Goal: Task Accomplishment & Management: Manage account settings

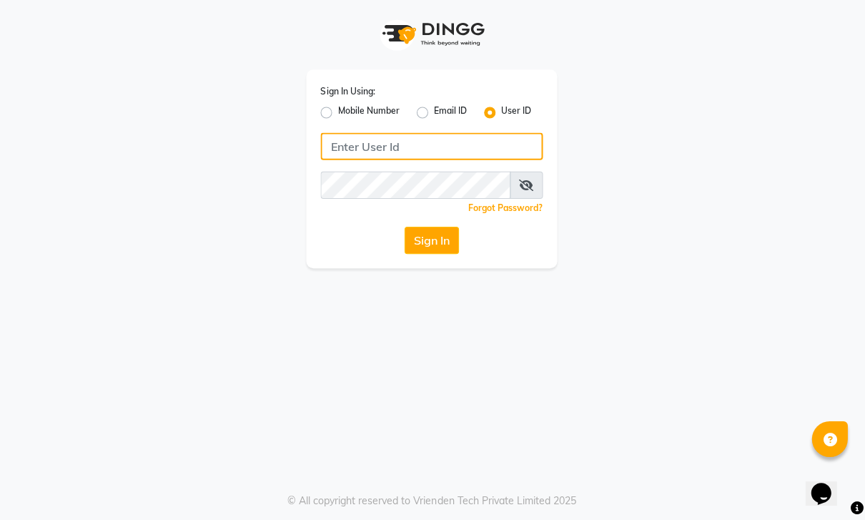
click at [468, 149] on input "Username" at bounding box center [433, 147] width 222 height 27
type input "Akibasalon"
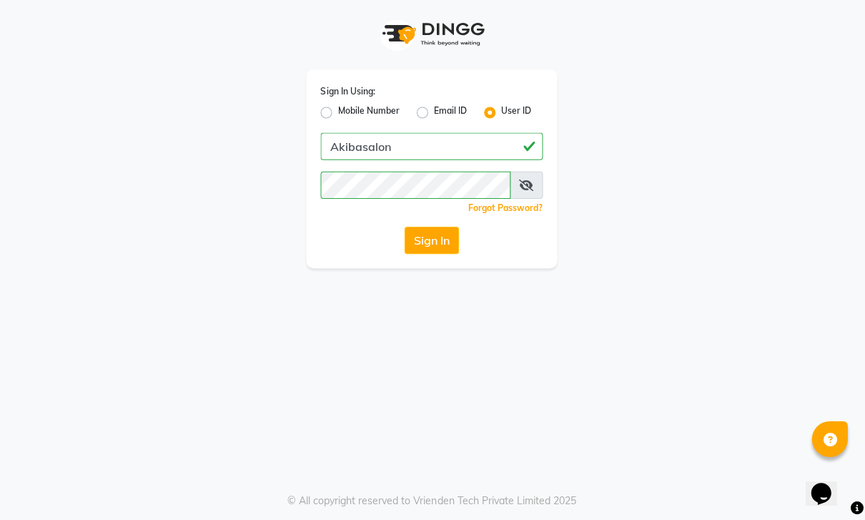
click at [443, 232] on button "Sign In" at bounding box center [433, 240] width 54 height 27
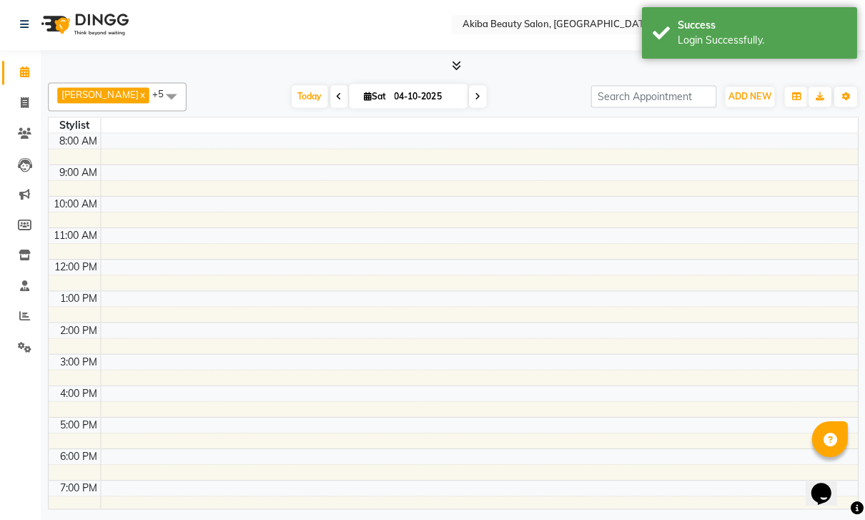
select select "en"
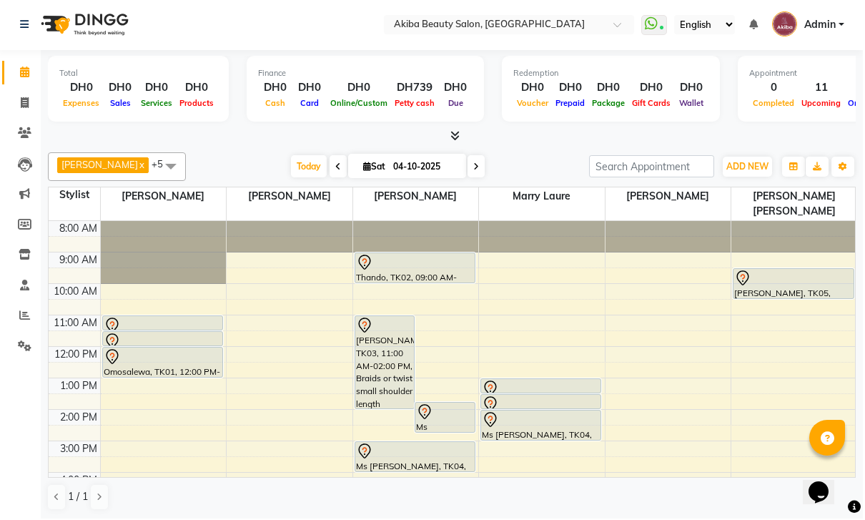
click at [16, 82] on link "Calendar" at bounding box center [21, 74] width 34 height 24
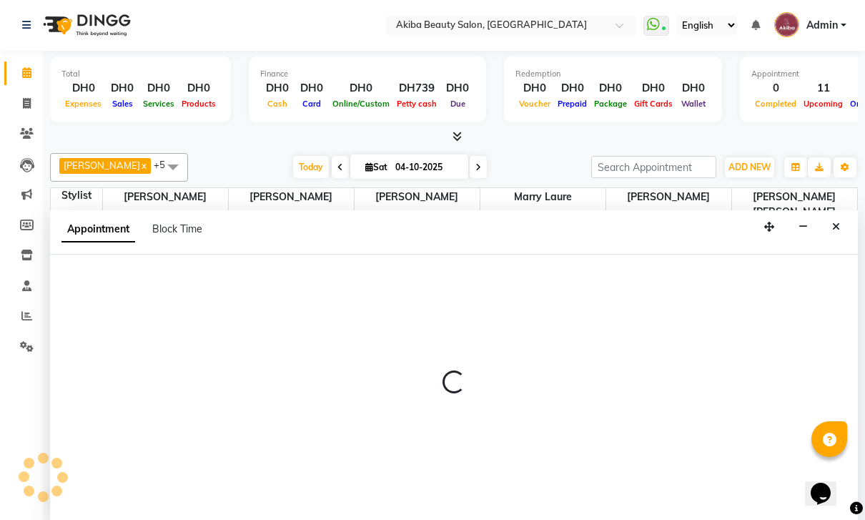
select select "78499"
select select "tentative"
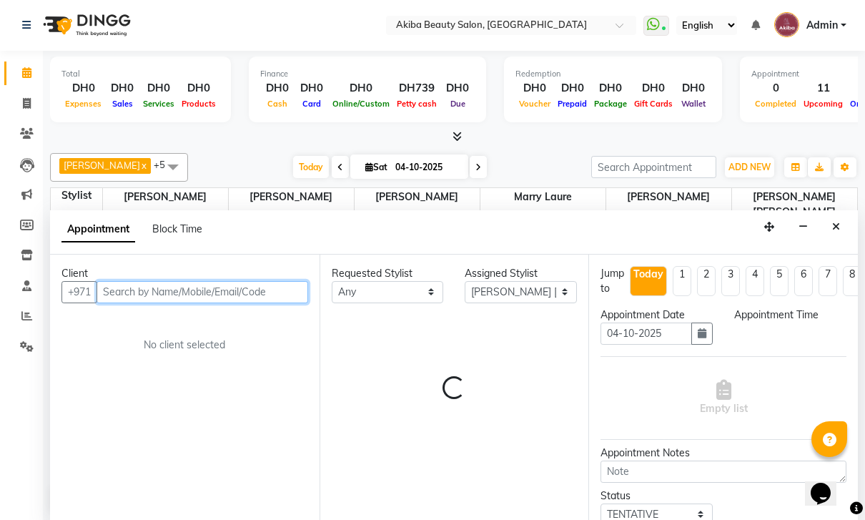
scroll to position [182, 0]
select select "810"
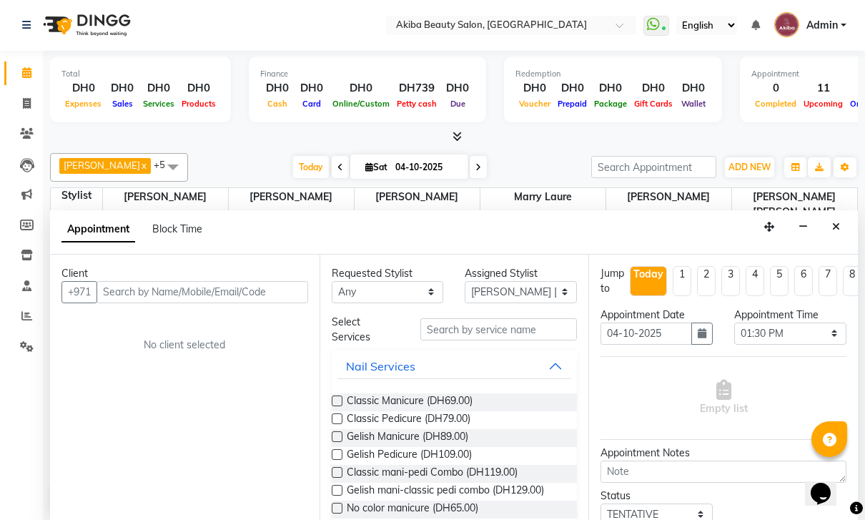
click at [11, 72] on link "Calendar" at bounding box center [21, 74] width 34 height 24
click at [31, 78] on icon at bounding box center [26, 72] width 9 height 11
click at [24, 75] on icon at bounding box center [26, 72] width 9 height 11
click at [21, 316] on icon at bounding box center [26, 315] width 11 height 11
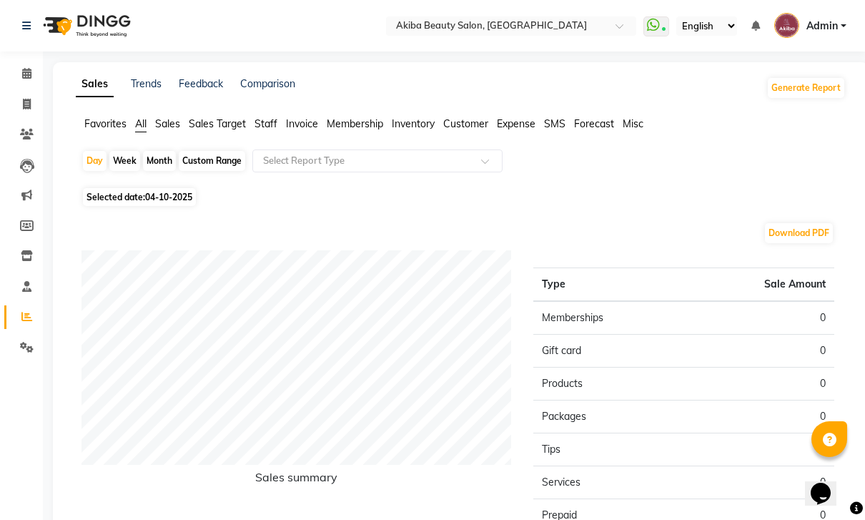
click at [204, 131] on li "Sales Target" at bounding box center [217, 124] width 57 height 15
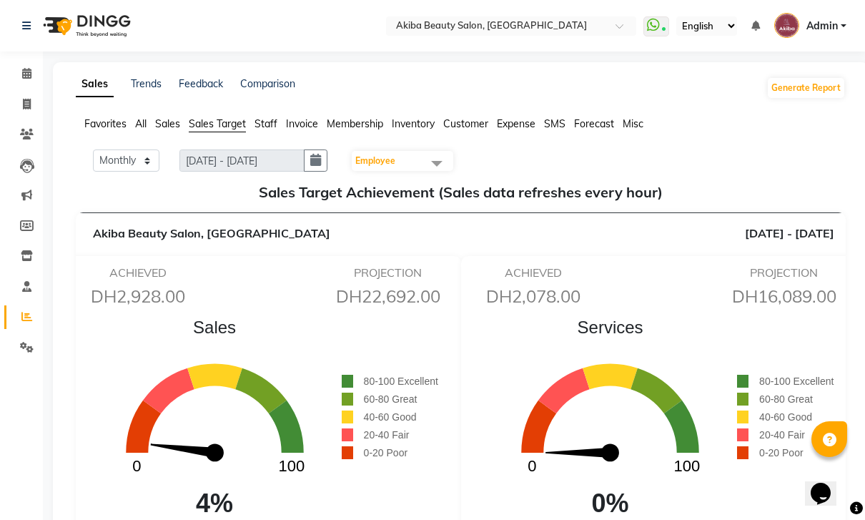
click at [307, 171] on button "button" at bounding box center [316, 160] width 24 height 22
select select "10"
select select "2025"
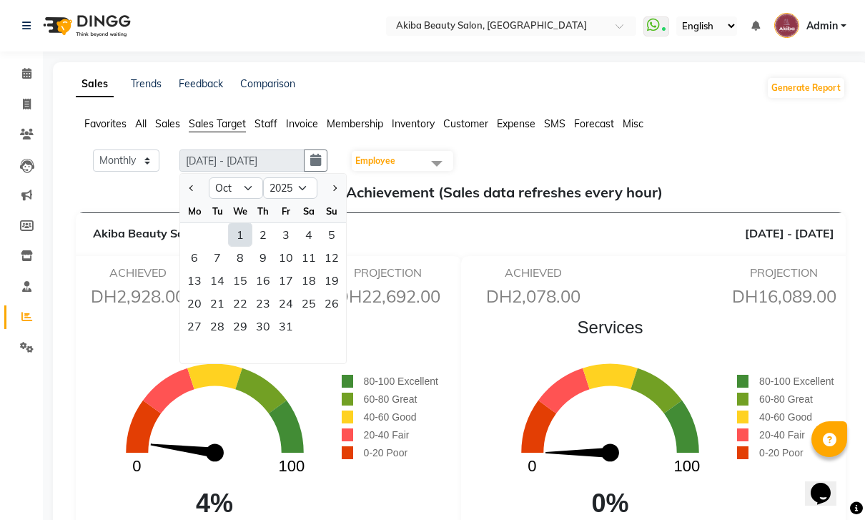
click at [182, 193] on div at bounding box center [194, 188] width 29 height 23
click at [182, 202] on div "Mo Tu We Th Fr Sa Su" at bounding box center [263, 212] width 166 height 24
click at [224, 198] on select "Jan Feb Mar Apr May Jun [DATE] Aug Sep Oct Nov Dec" at bounding box center [236, 187] width 54 height 21
select select "9"
click at [185, 236] on div "1" at bounding box center [194, 234] width 23 height 23
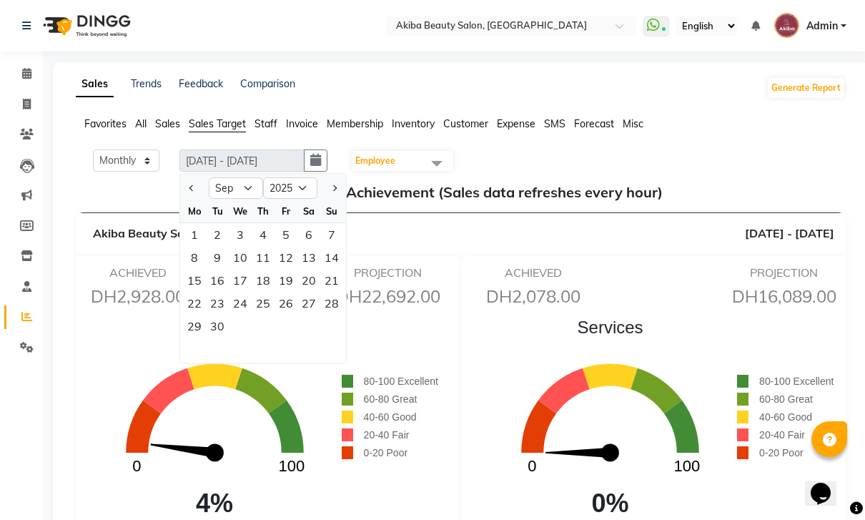
type input "[DATE] - [DATE]"
click at [714, 364] on icon "0 100" at bounding box center [611, 427] width 254 height 165
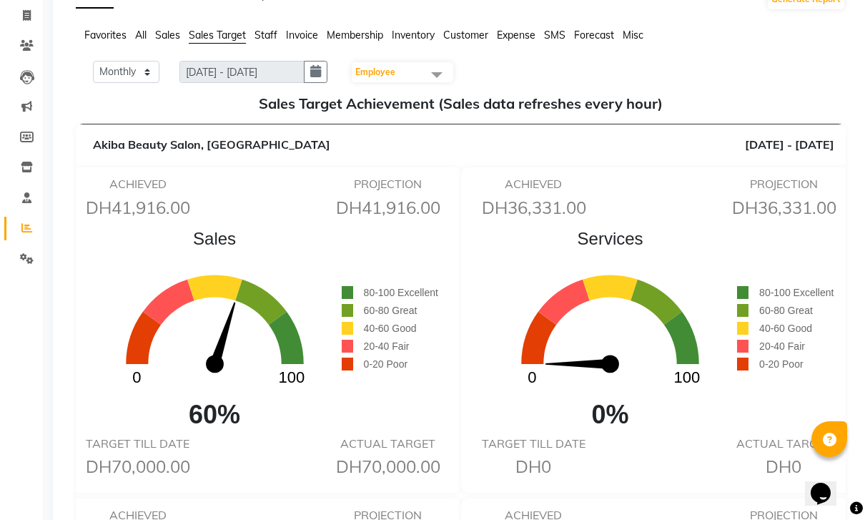
scroll to position [88, 0]
click at [318, 73] on icon "button" at bounding box center [315, 72] width 11 height 1
select select "9"
select select "2025"
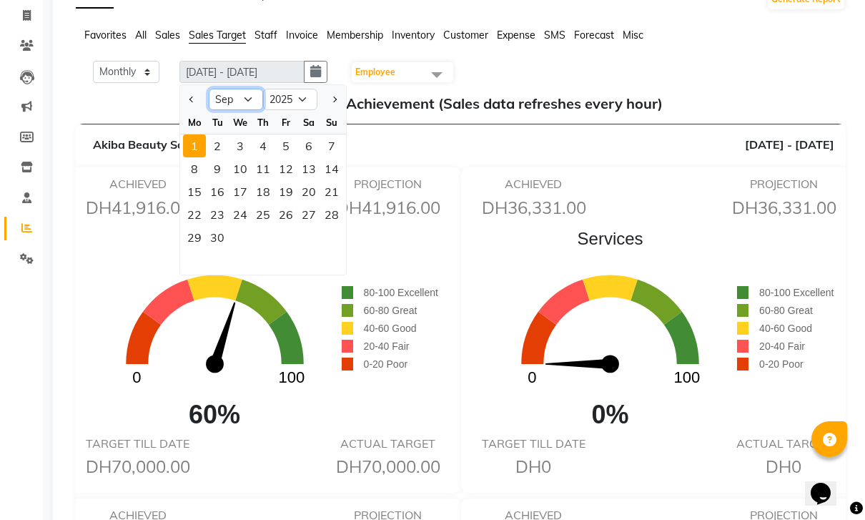
click at [221, 104] on select "Jan Feb Mar Apr May Jun [DATE] Aug Sep Oct Nov Dec" at bounding box center [236, 99] width 54 height 21
click at [225, 142] on div "1 2 3 4 5" at bounding box center [263, 145] width 166 height 23
select select "1"
click at [222, 167] on div "7" at bounding box center [217, 168] width 23 height 23
type input "[DATE] - [DATE]"
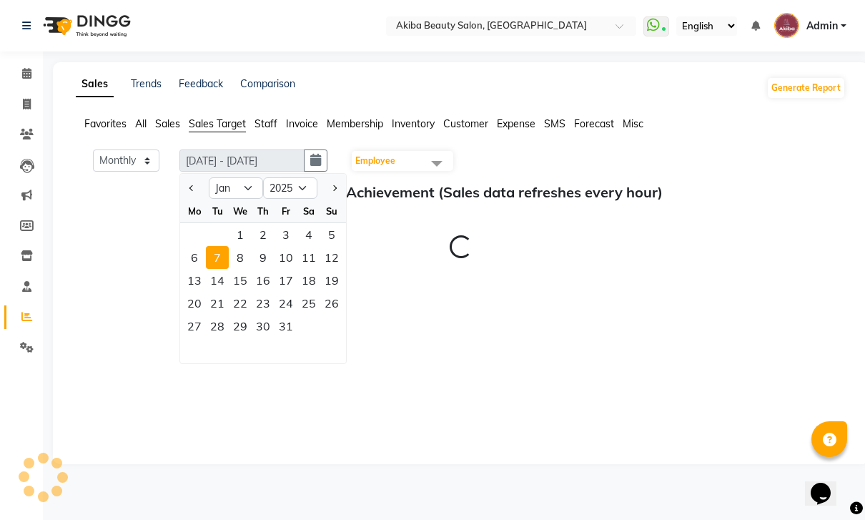
scroll to position [0, 0]
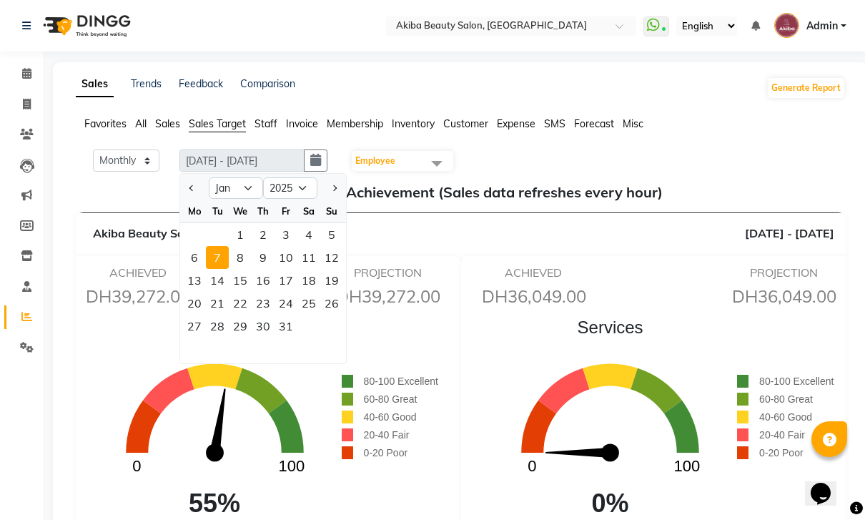
click at [248, 232] on div "1" at bounding box center [240, 234] width 23 height 23
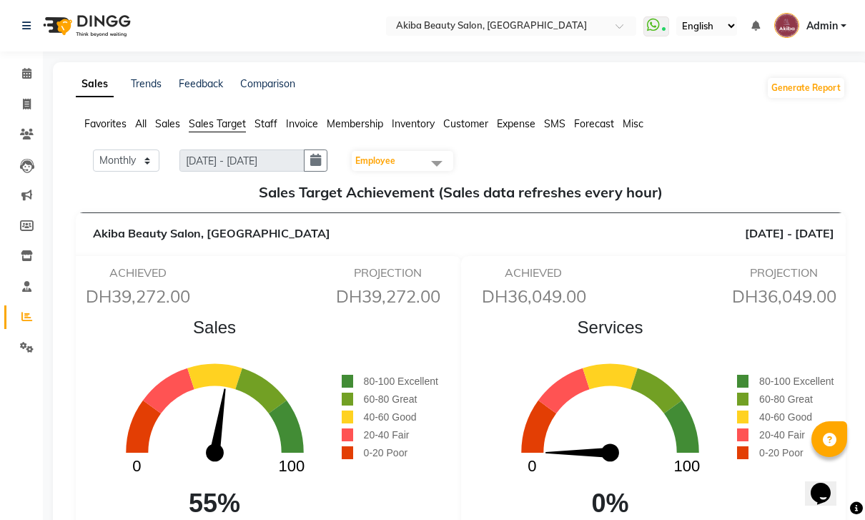
click at [313, 162] on button "button" at bounding box center [316, 160] width 24 height 22
select select "2025"
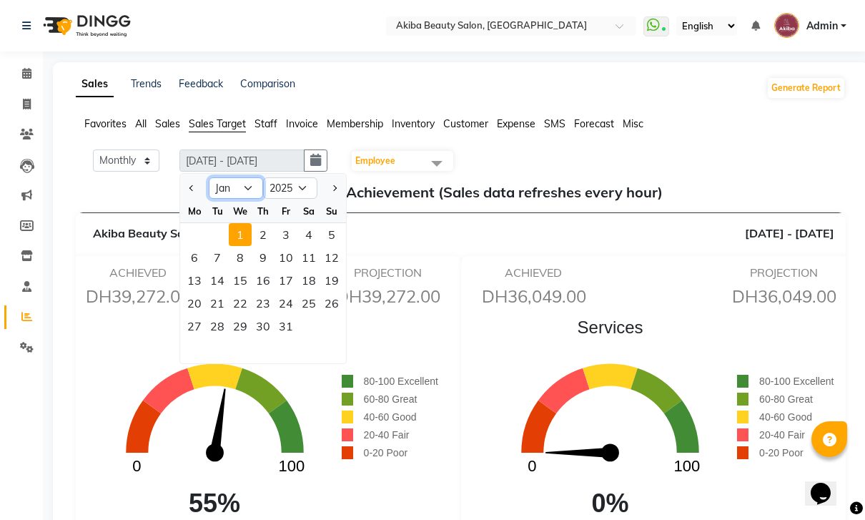
click at [237, 182] on select "Jan Feb Mar Apr May Jun [DATE] Aug Sep Oct Nov Dec" at bounding box center [236, 187] width 54 height 21
select select "10"
click at [240, 233] on div "1" at bounding box center [240, 234] width 23 height 23
type input "[DATE] - [DATE]"
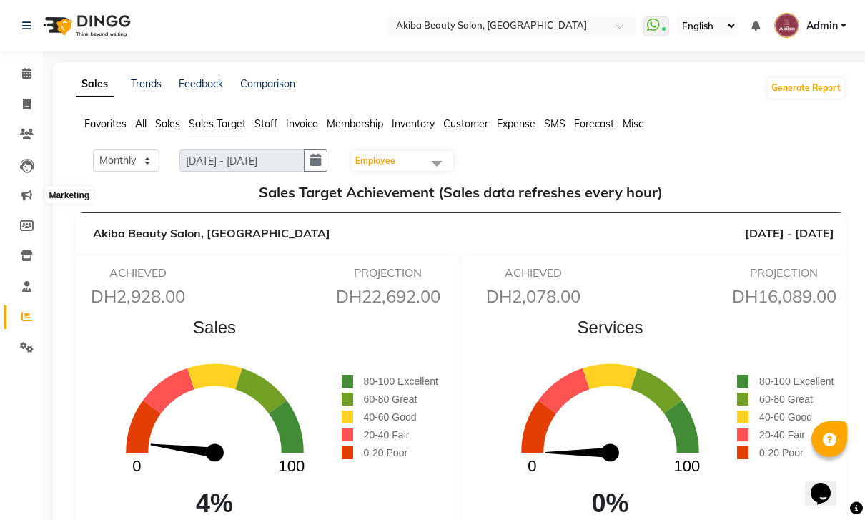
click at [21, 192] on icon at bounding box center [26, 195] width 11 height 11
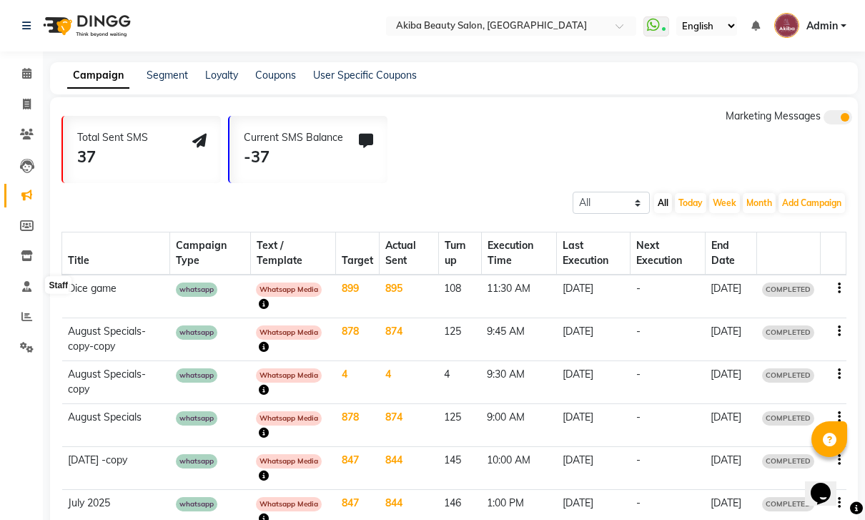
click at [19, 279] on span at bounding box center [26, 287] width 25 height 16
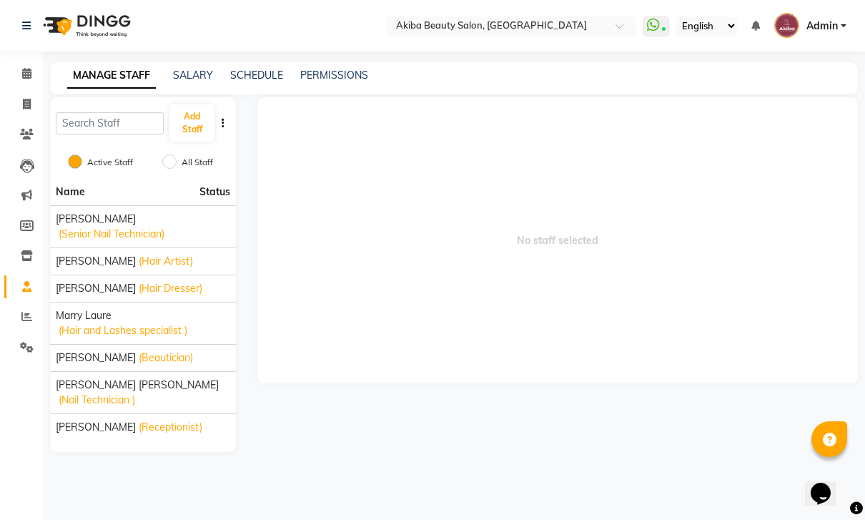
click at [121, 322] on div "[PERSON_NAME] (Hair and Lashes specialist )" at bounding box center [143, 323] width 175 height 30
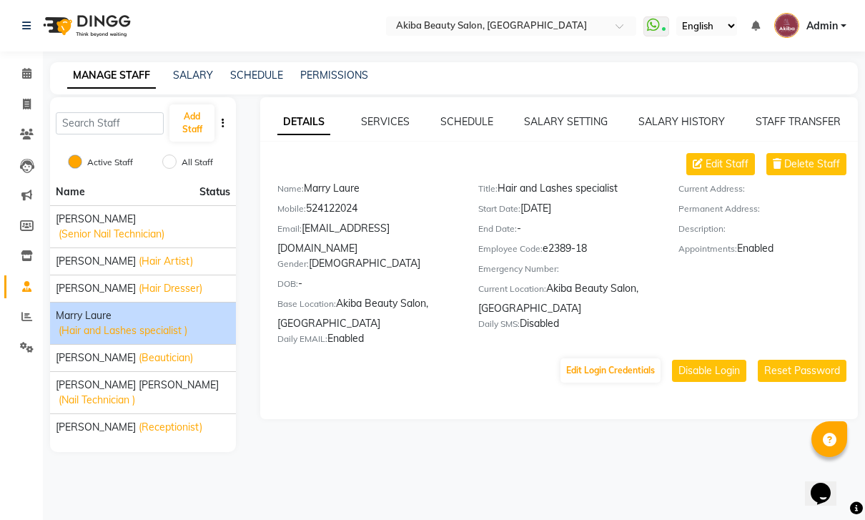
click at [626, 360] on button "Edit Login Credentials" at bounding box center [611, 370] width 100 height 24
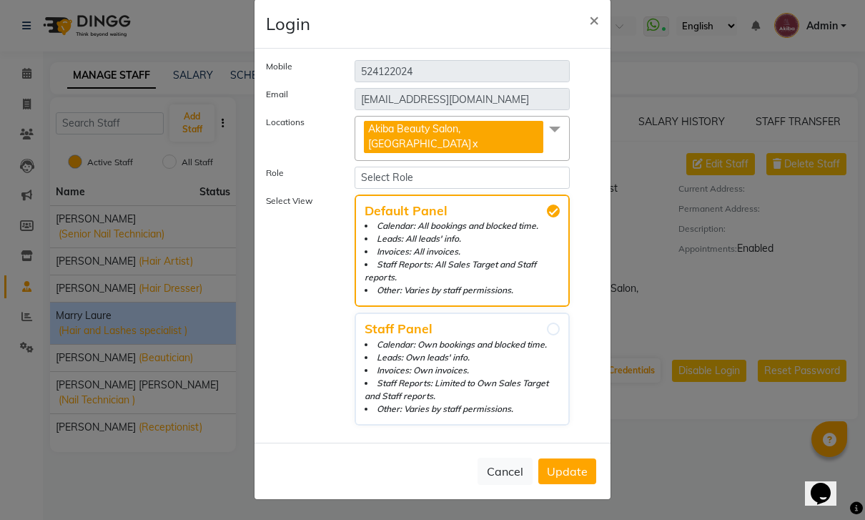
scroll to position [46, 0]
click at [561, 313] on span "Staff Panel Calendar: Own bookings and blocked time. Leads: Own leads' info. In…" at bounding box center [462, 369] width 215 height 113
click at [560, 323] on input "Staff Panel Calendar: Own bookings and blocked time. Leads: Own leads' info. In…" at bounding box center [553, 329] width 13 height 13
radio input "true"
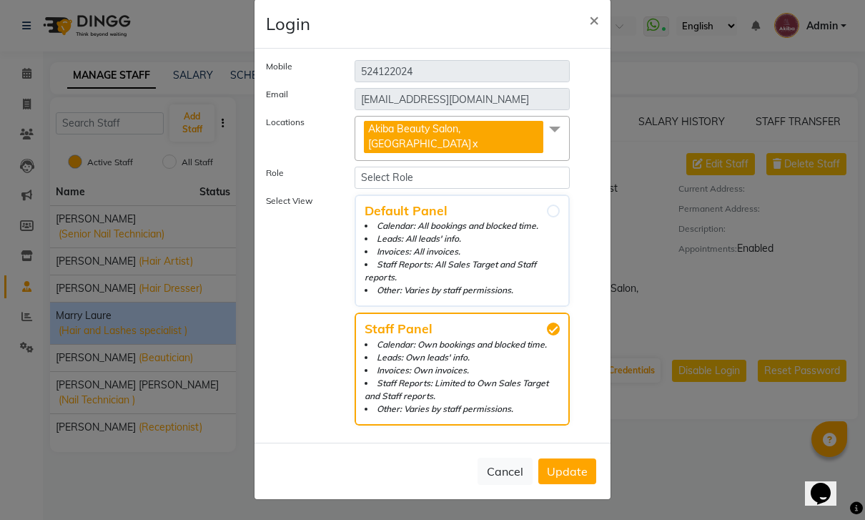
click at [573, 458] on button "Update" at bounding box center [568, 471] width 58 height 26
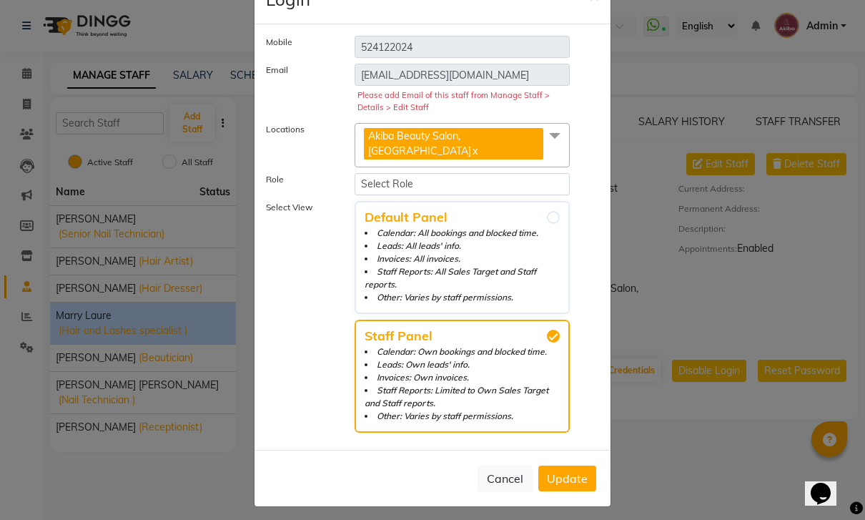
click at [574, 471] on span "Update" at bounding box center [567, 478] width 41 height 14
click at [575, 471] on span "Update" at bounding box center [567, 478] width 41 height 14
click at [574, 471] on button "Update" at bounding box center [568, 479] width 58 height 26
click at [584, 471] on span "Update" at bounding box center [567, 478] width 41 height 14
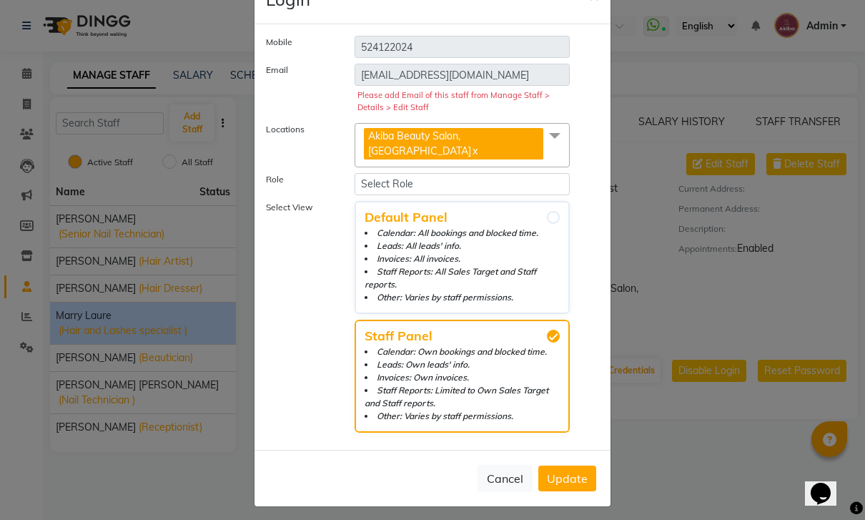
click at [577, 471] on span "Update" at bounding box center [567, 478] width 41 height 14
click at [508, 465] on button "Cancel" at bounding box center [505, 478] width 55 height 27
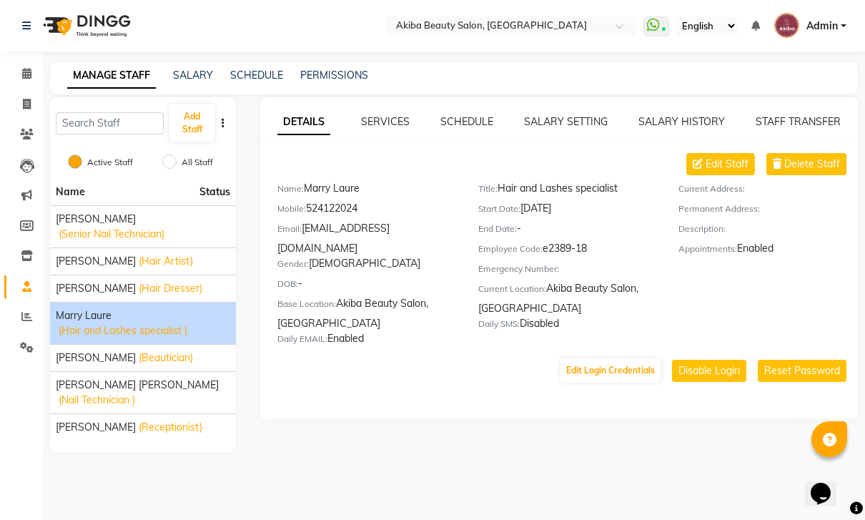
click at [720, 172] on button "Edit Staff" at bounding box center [721, 164] width 69 height 22
select select "[DEMOGRAPHIC_DATA]"
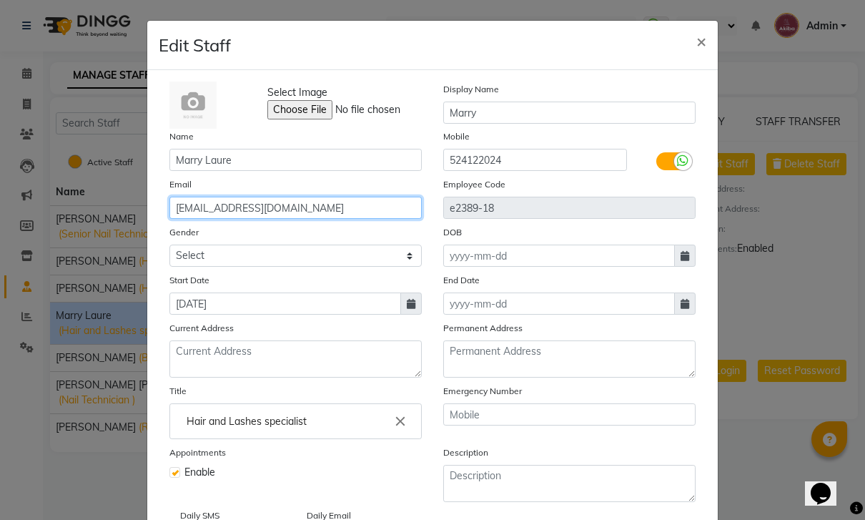
click at [234, 210] on input "[EMAIL_ADDRESS][DOMAIN_NAME]" at bounding box center [296, 208] width 252 height 22
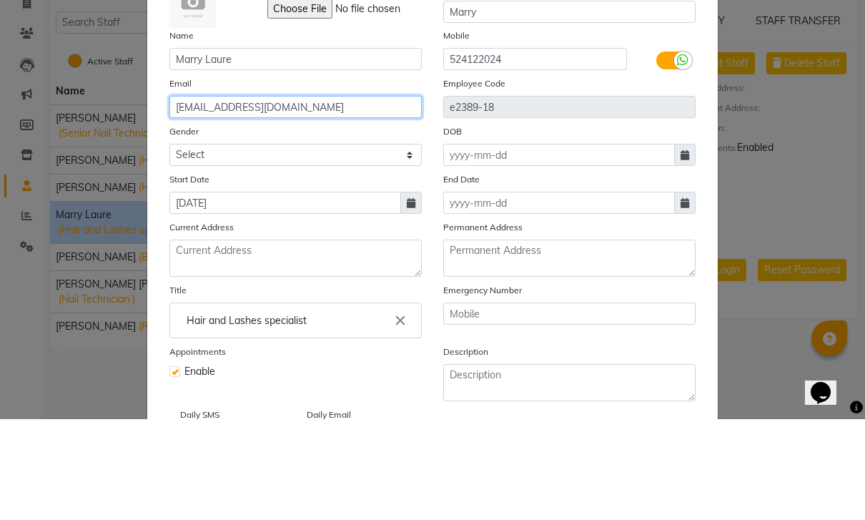
click at [255, 197] on input "[EMAIL_ADDRESS][DOMAIN_NAME]" at bounding box center [296, 208] width 252 height 22
click at [260, 197] on input "[EMAIL_ADDRESS][DOMAIN_NAME]" at bounding box center [296, 208] width 252 height 22
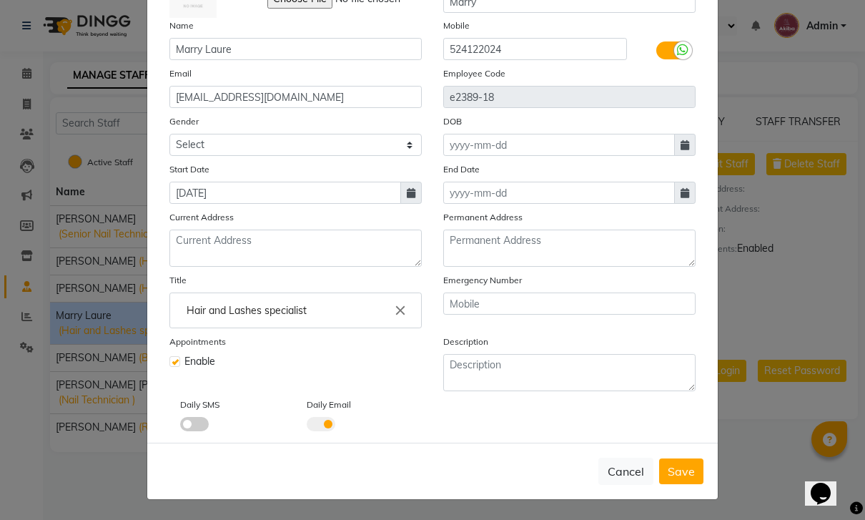
scroll to position [111, 0]
click at [690, 474] on span "Save" at bounding box center [681, 471] width 27 height 14
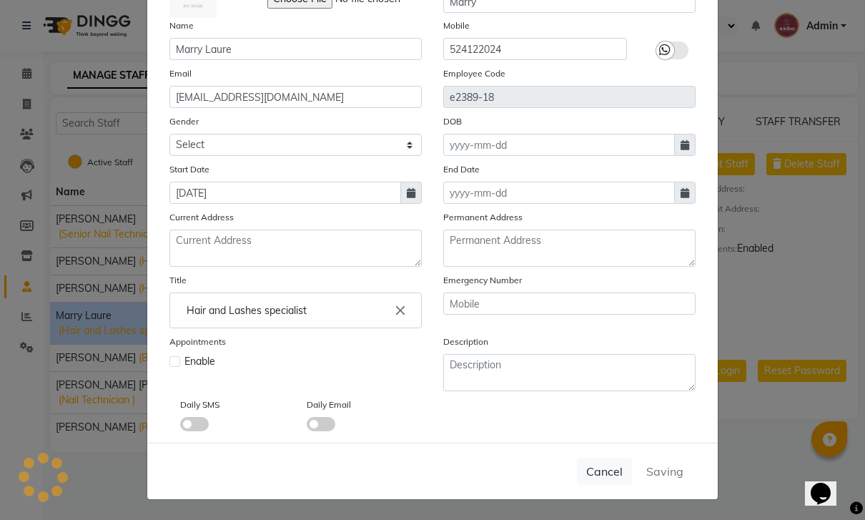
select select
checkbox input "false"
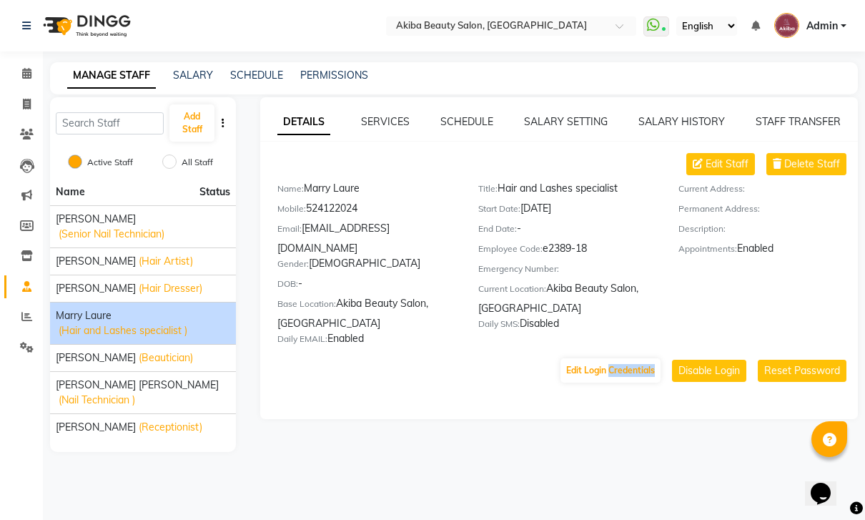
click at [747, 456] on main "MANAGE STAFF SALARY SCHEDULE PERMISSIONS Add Staff Active Staff All Staff Name …" at bounding box center [454, 267] width 823 height 411
click at [619, 358] on button "Edit Login Credentials" at bounding box center [611, 370] width 100 height 24
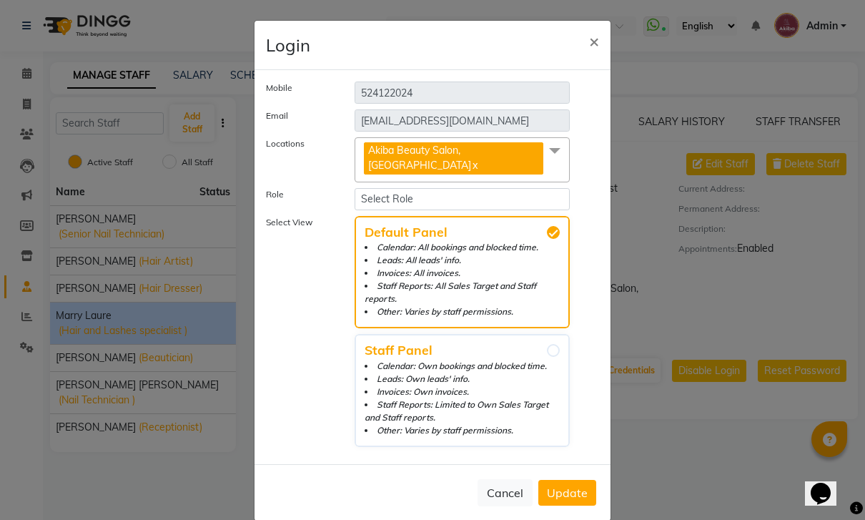
click at [554, 347] on input "Staff Panel Calendar: Own bookings and blocked time. Leads: Own leads' info. In…" at bounding box center [553, 350] width 13 height 13
radio input "true"
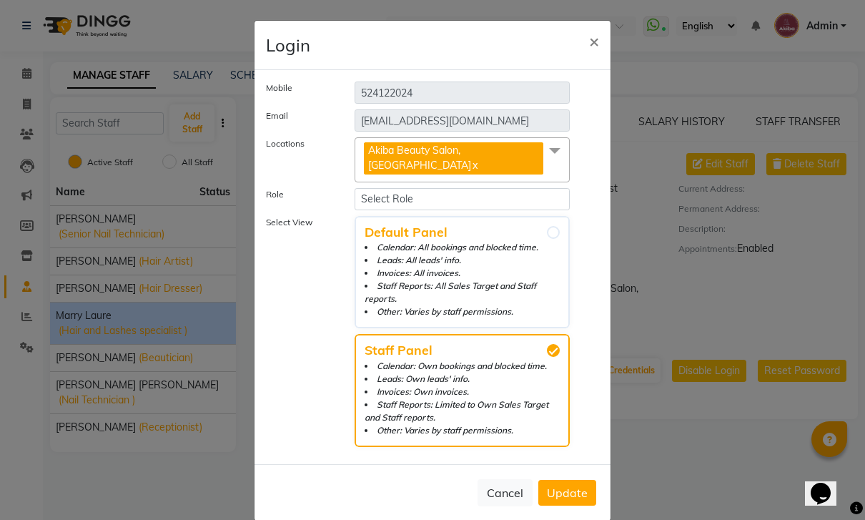
click at [579, 488] on span "Update" at bounding box center [567, 493] width 41 height 14
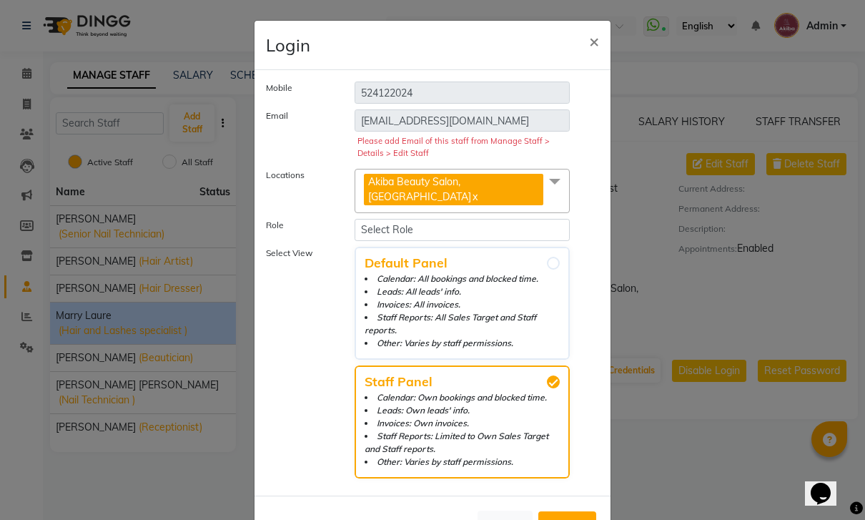
click at [541, 196] on span at bounding box center [555, 182] width 29 height 27
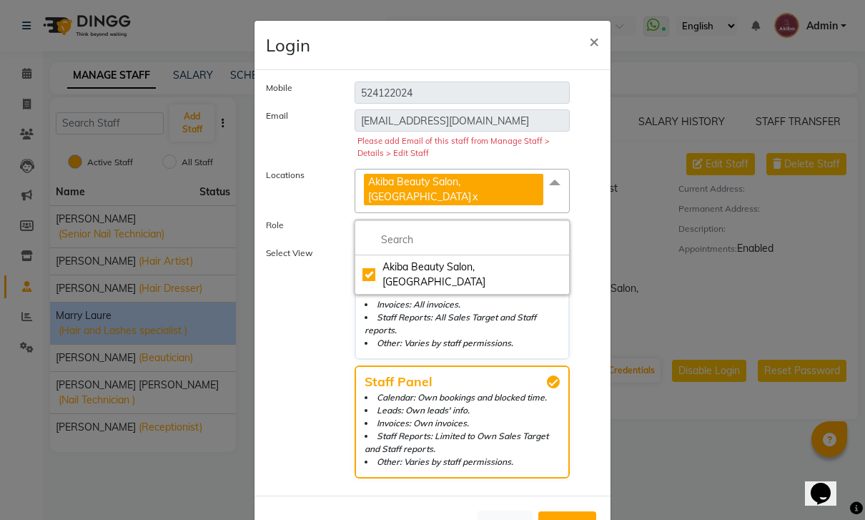
click at [577, 137] on div "[EMAIL_ADDRESS][DOMAIN_NAME] Please add Email of this staff from Manage Staff >…" at bounding box center [462, 136] width 237 height 54
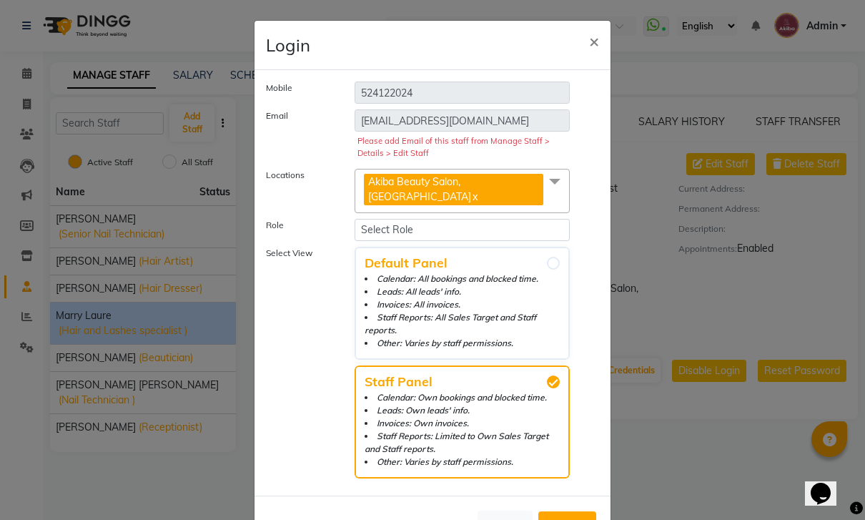
click at [589, 50] on span "×" at bounding box center [594, 40] width 10 height 21
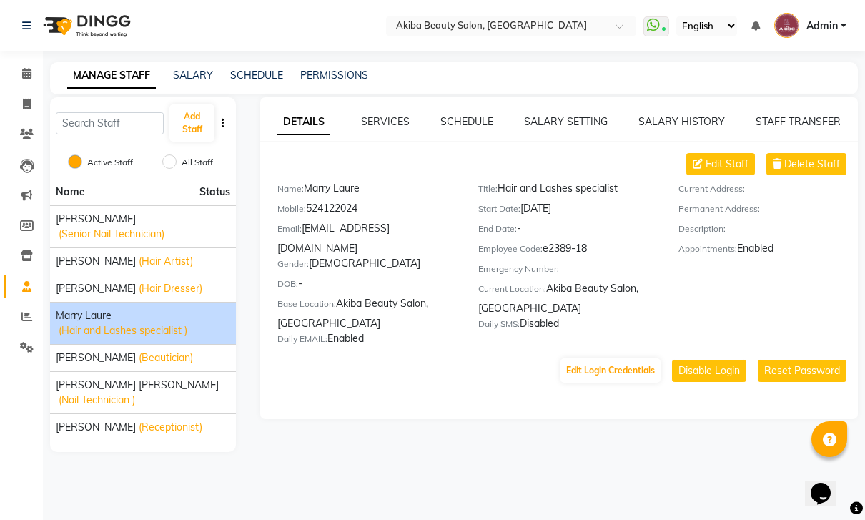
click at [807, 360] on button "Reset Password" at bounding box center [802, 371] width 89 height 22
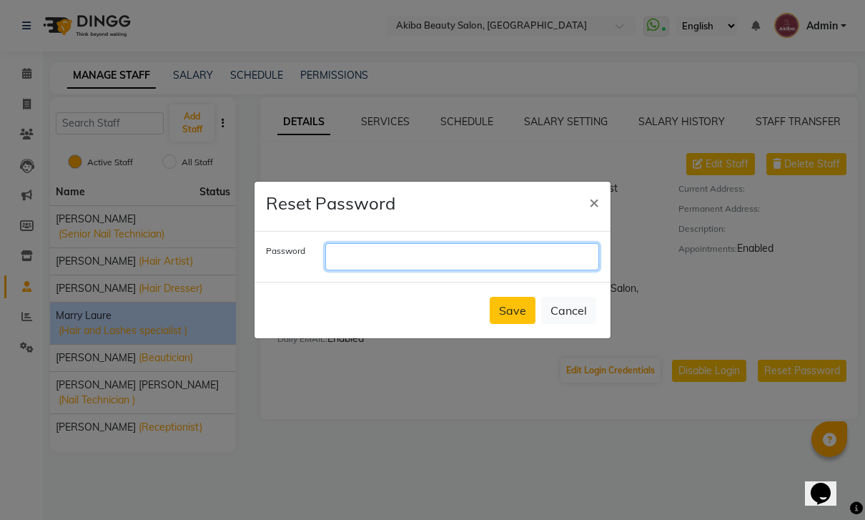
click at [465, 270] on input "text" at bounding box center [462, 256] width 274 height 27
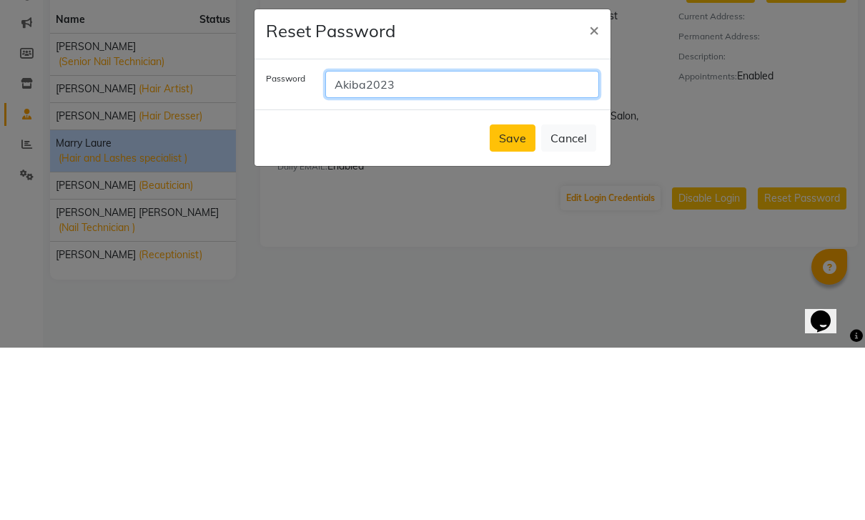
type input "Akiba2023"
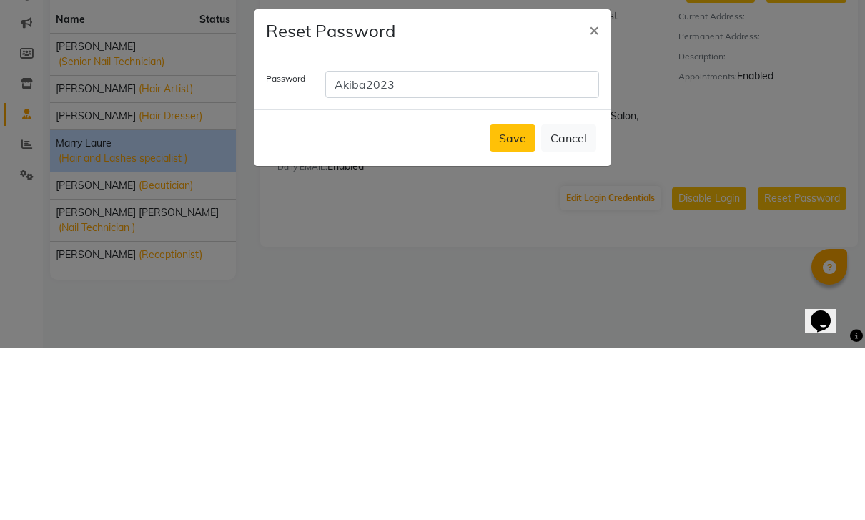
click at [516, 297] on button "Save" at bounding box center [513, 310] width 46 height 27
